Goal: Information Seeking & Learning: Learn about a topic

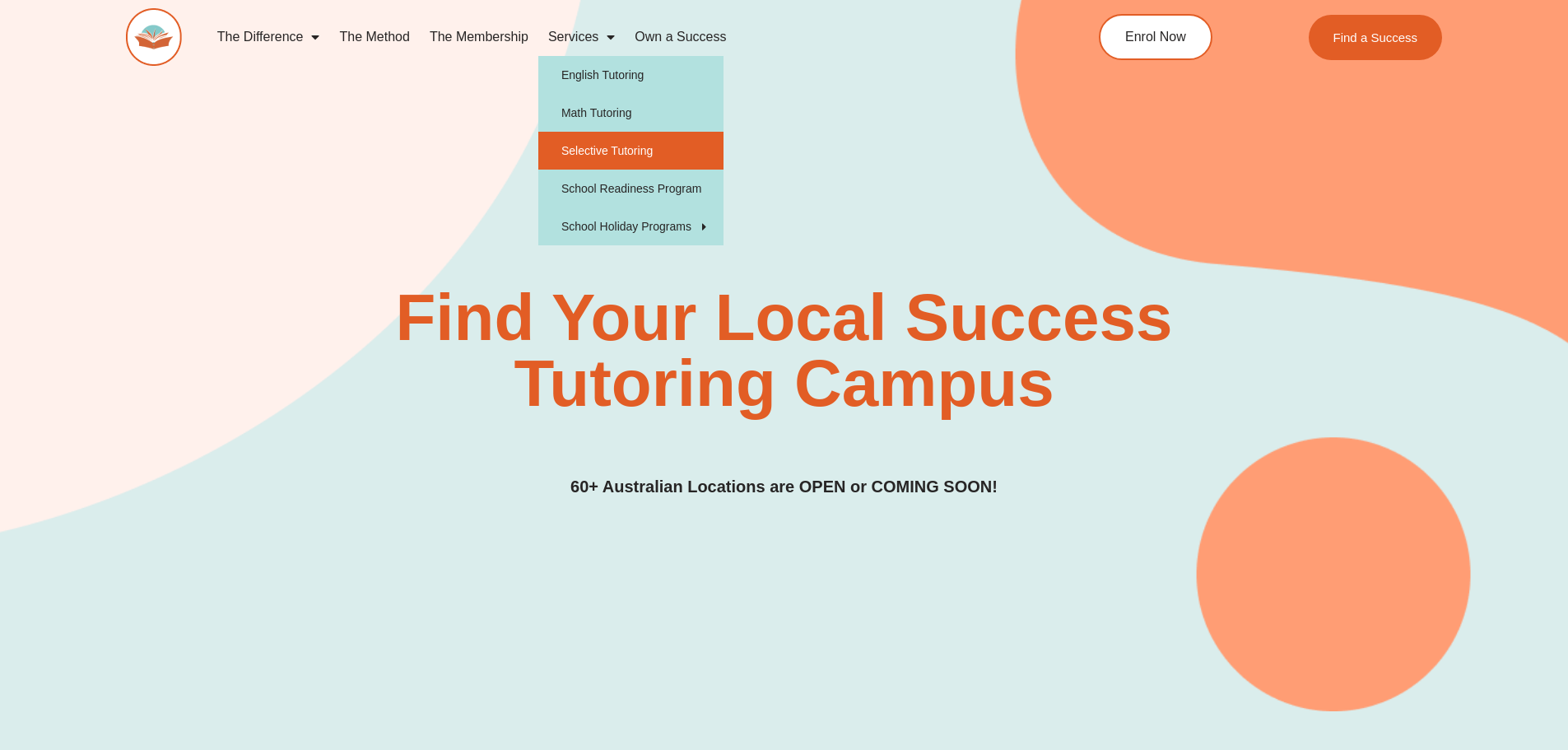
click at [619, 145] on link "Selective Tutoring" at bounding box center [631, 150] width 185 height 38
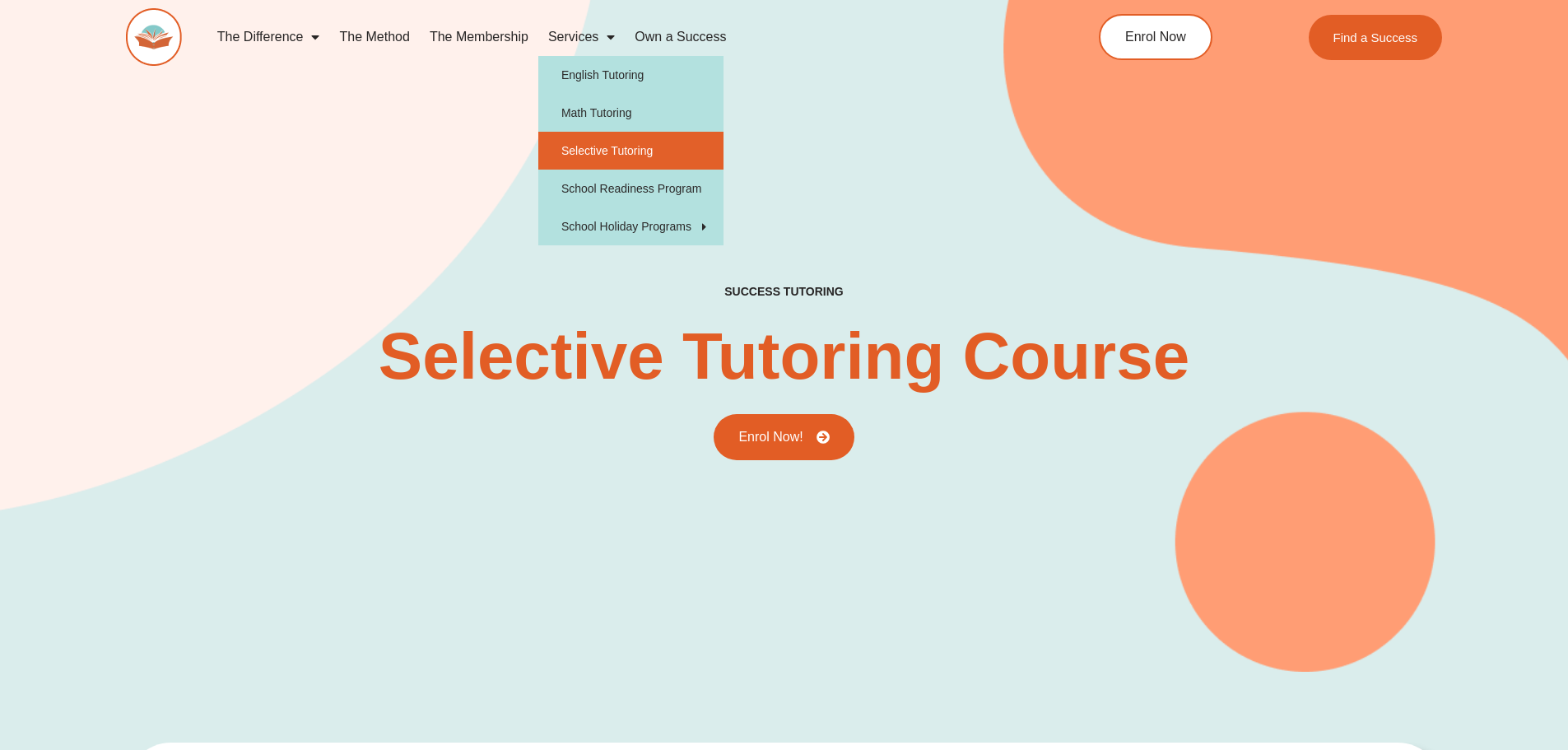
click at [448, 177] on div "success tutoring Selective Tutoring Course Enrol Now!" at bounding box center [784, 308] width 1317 height 725
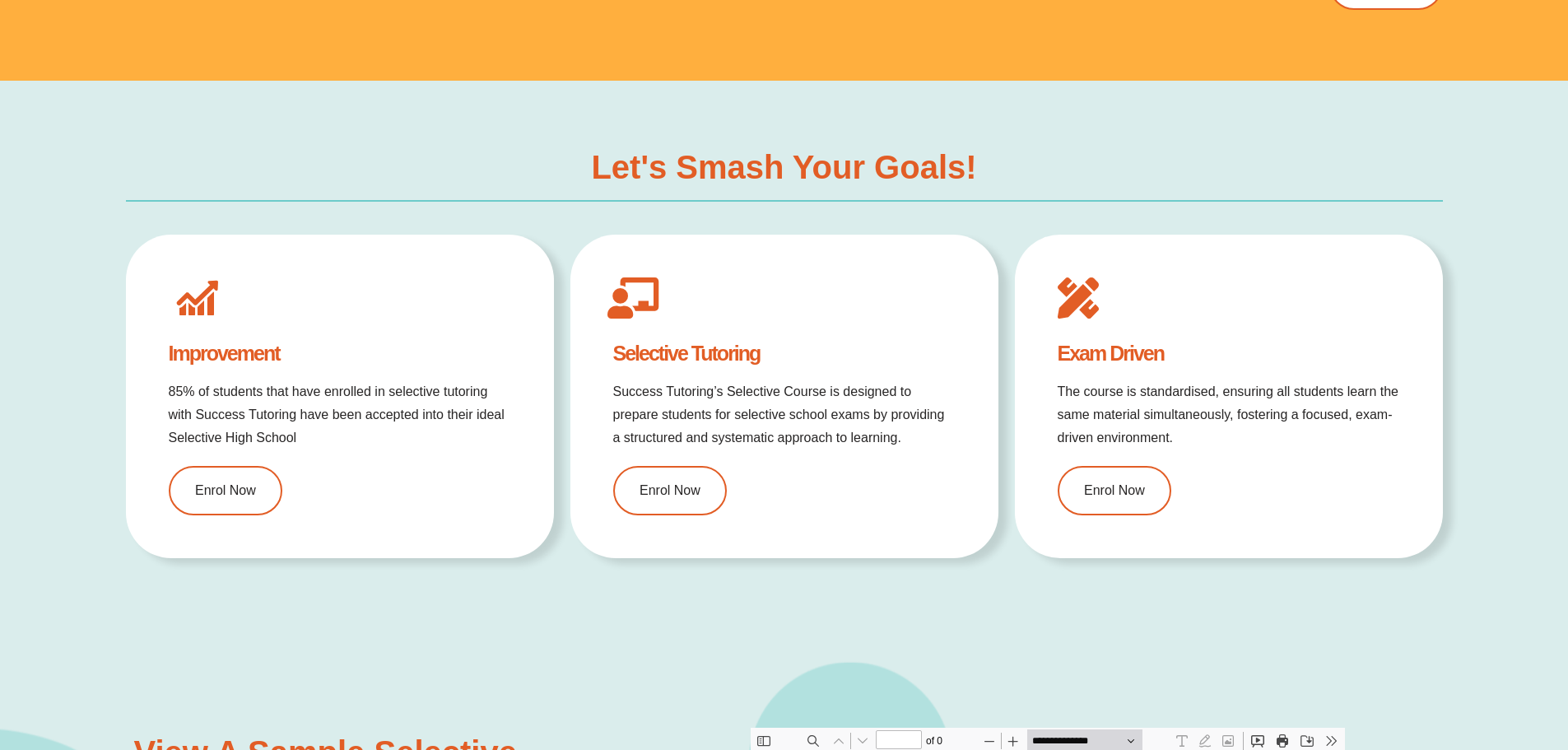
type input "*"
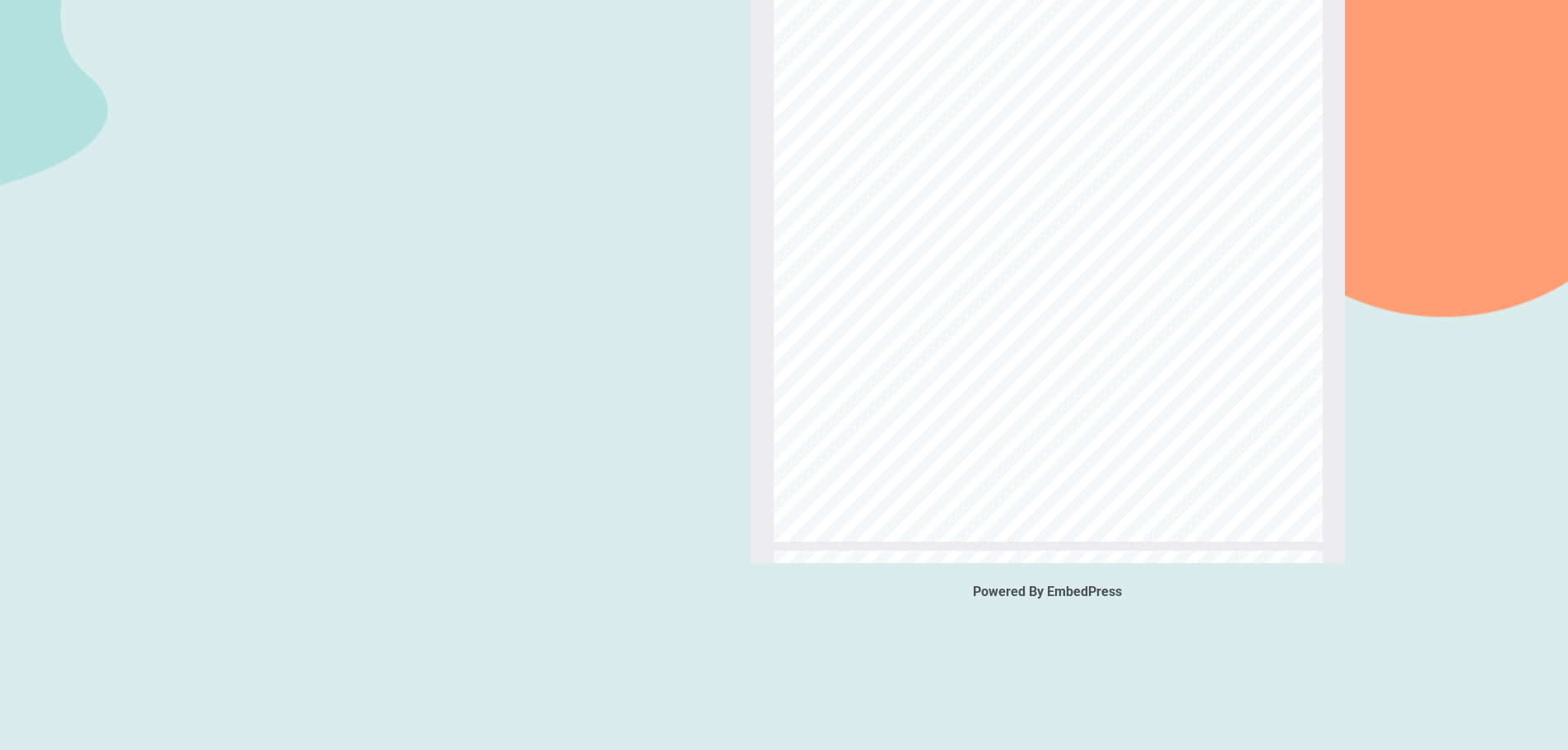
scroll to position [2635, 0]
